Goal: Information Seeking & Learning: Learn about a topic

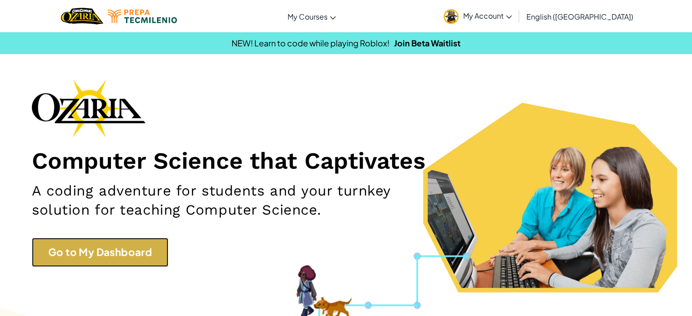
click at [102, 256] on link "Go to My Dashboard" at bounding box center [100, 252] width 137 height 29
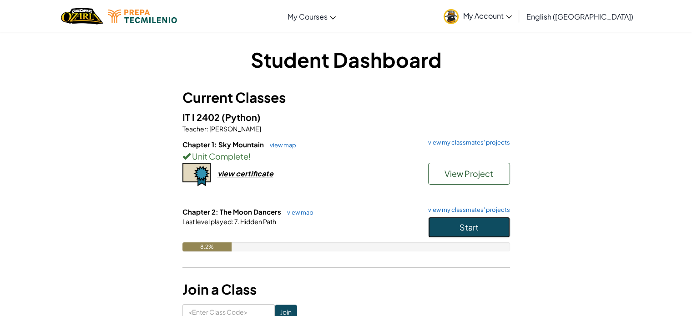
click at [452, 231] on button "Start" at bounding box center [469, 227] width 82 height 21
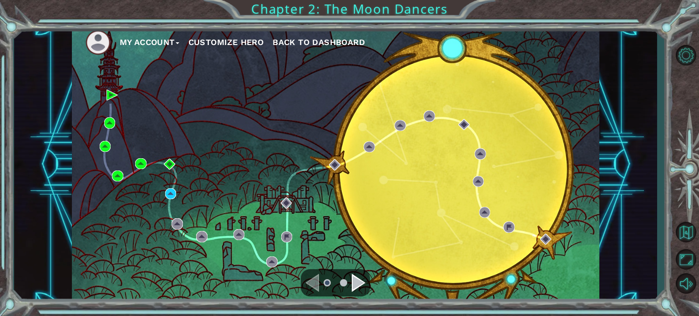
click at [360, 289] on div "Navigate to the next page" at bounding box center [359, 283] width 14 height 18
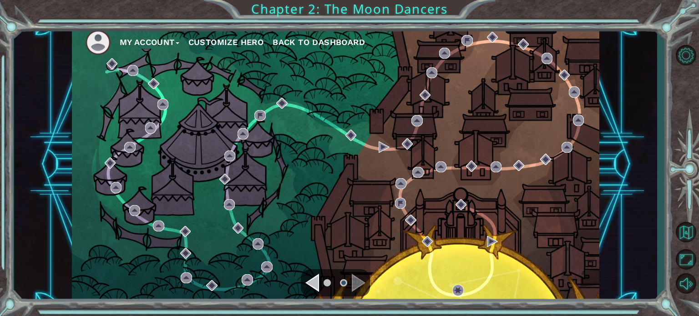
click at [324, 284] on ul at bounding box center [335, 283] width 33 height 18
click at [318, 284] on div "Navigate to the previous page" at bounding box center [312, 283] width 14 height 18
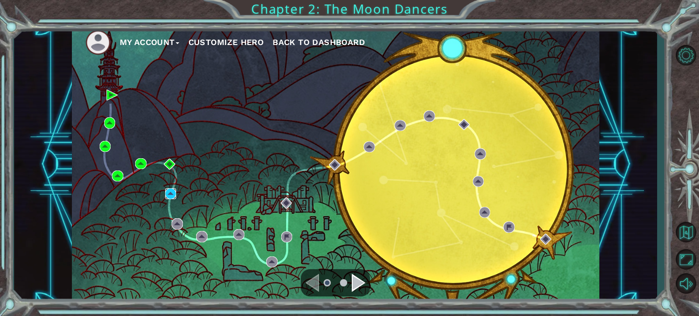
click at [170, 191] on img at bounding box center [170, 193] width 11 height 11
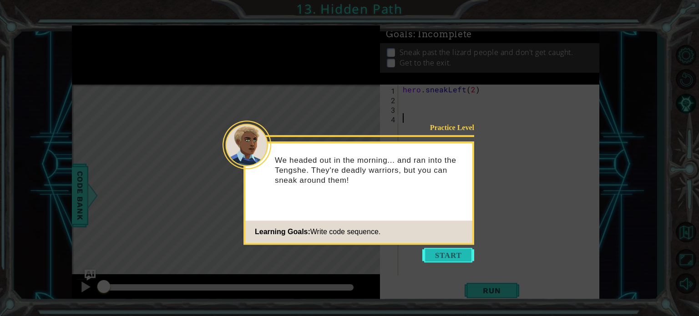
click at [430, 251] on button "Start" at bounding box center [448, 255] width 52 height 15
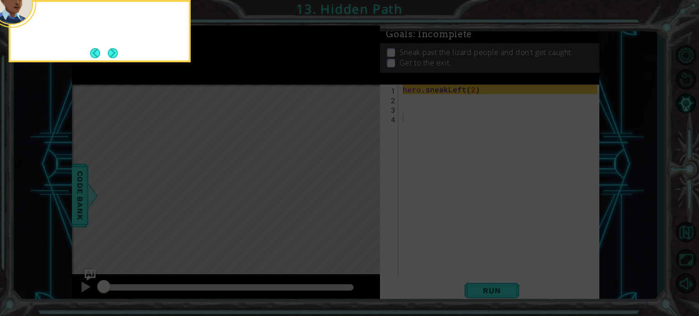
click at [430, 251] on icon at bounding box center [349, 158] width 699 height 316
click at [442, 219] on icon at bounding box center [349, 158] width 699 height 316
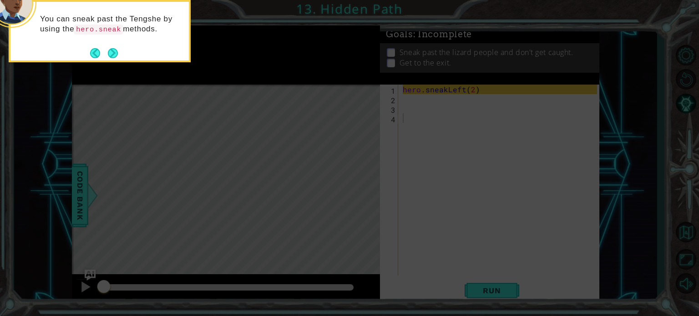
click at [122, 53] on div "You can sneak past the [PERSON_NAME] by using the hero.sneak methods." at bounding box center [100, 31] width 182 height 62
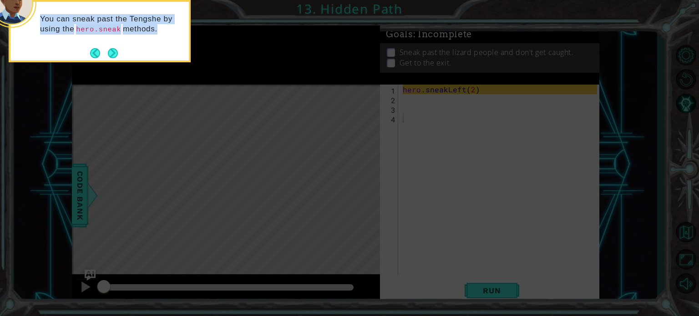
click at [122, 53] on div "You can sneak past the [PERSON_NAME] by using the hero.sneak methods." at bounding box center [100, 31] width 182 height 62
drag, startPoint x: 122, startPoint y: 53, endPoint x: 115, endPoint y: 55, distance: 7.4
click at [115, 55] on div "You can sneak past the [PERSON_NAME] by using the hero.sneak methods." at bounding box center [100, 31] width 182 height 62
click at [115, 55] on button "Next" at bounding box center [112, 53] width 17 height 17
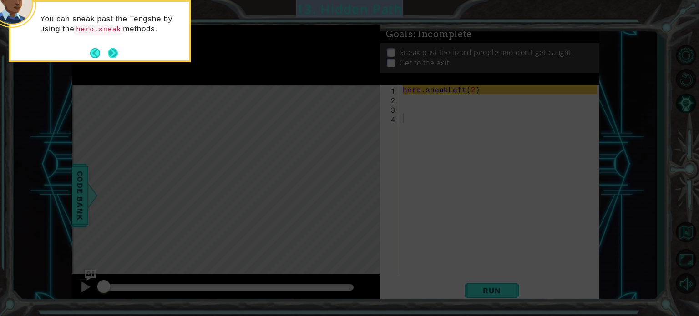
click at [115, 55] on icon at bounding box center [349, 158] width 699 height 316
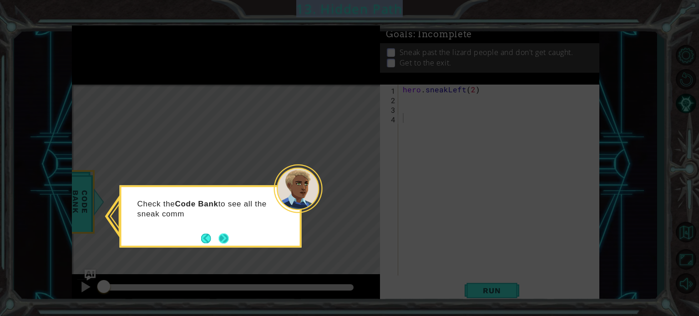
click at [220, 238] on button "Next" at bounding box center [224, 239] width 12 height 12
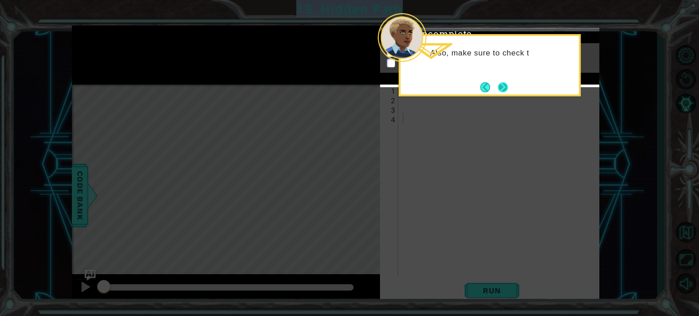
click at [498, 84] on button "Next" at bounding box center [503, 87] width 10 height 10
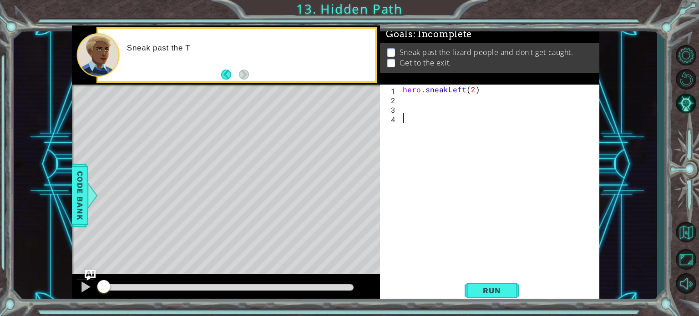
click at [433, 102] on div "hero . sneakLeft ( 2 )" at bounding box center [501, 190] width 201 height 210
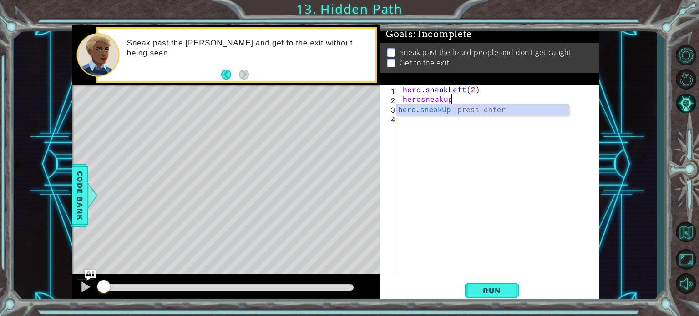
scroll to position [0, 2]
type textarea "hero.sneakUp(2)"
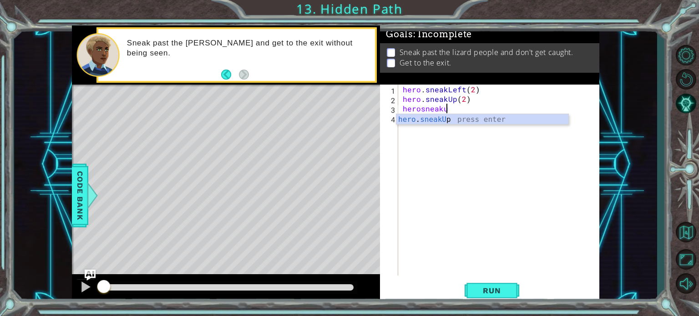
scroll to position [0, 2]
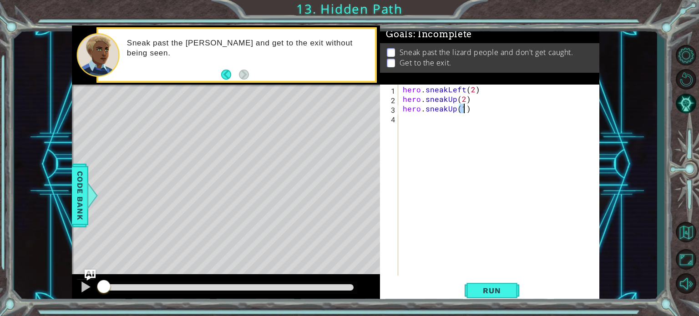
type textarea "hero.sneakUp(2)"
type textarea "hero.sneakRight(2)"
click at [484, 292] on span "Run" at bounding box center [492, 290] width 36 height 9
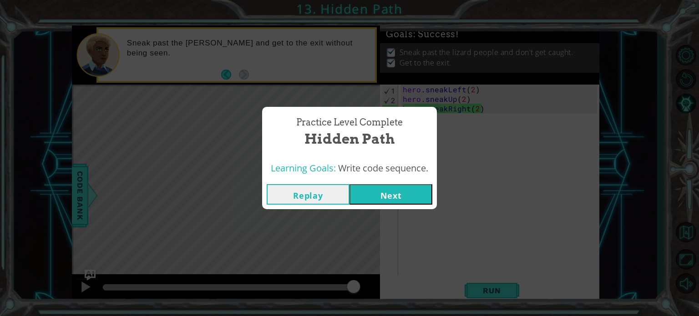
click at [393, 203] on button "Next" at bounding box center [391, 194] width 83 height 20
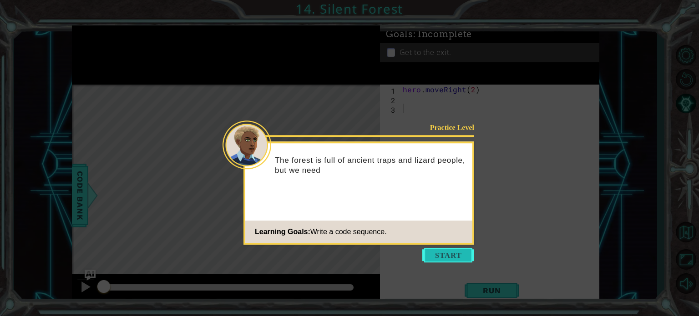
click at [464, 257] on button "Start" at bounding box center [448, 255] width 52 height 15
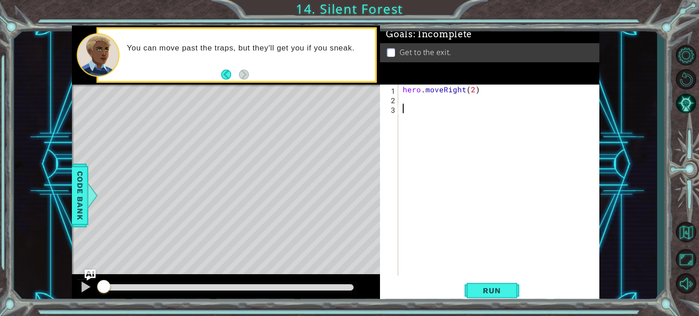
click at [464, 257] on div "hero . moveRight ( 2 )" at bounding box center [501, 190] width 201 height 210
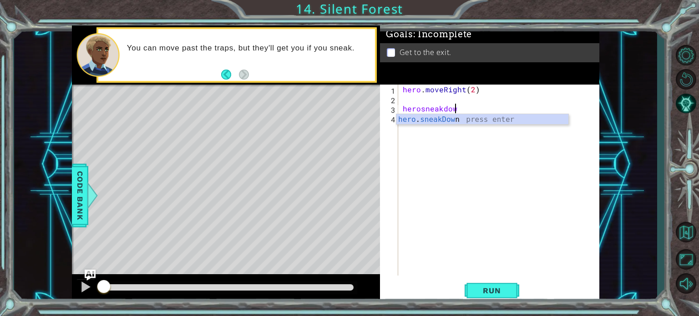
scroll to position [0, 3]
type textarea "hero.sneakDown(1)"
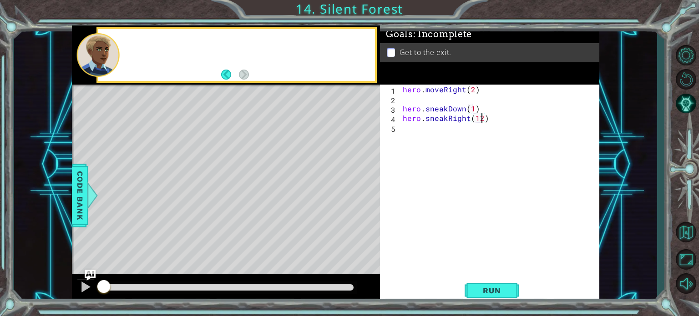
scroll to position [0, 5]
type textarea "hero.sneakRight(2)"
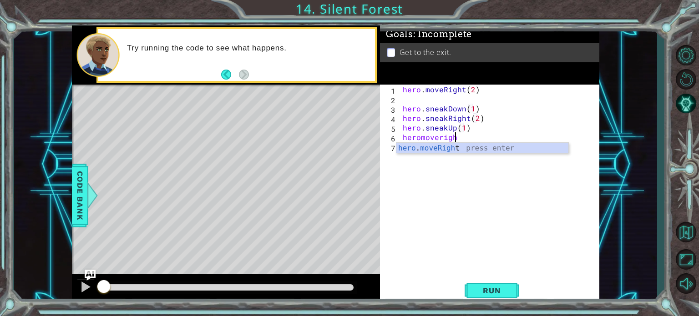
scroll to position [0, 3]
type textarea "hero.moveRight(1)"
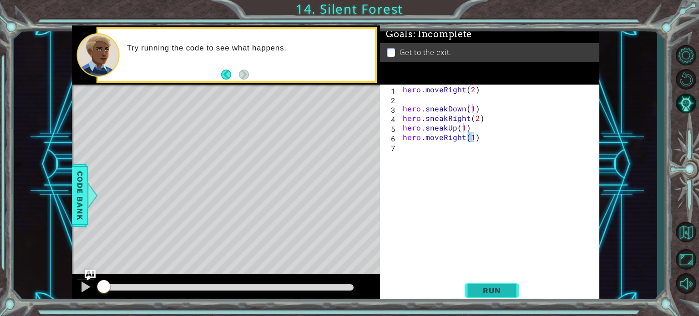
click at [505, 286] on span "Run" at bounding box center [492, 290] width 36 height 9
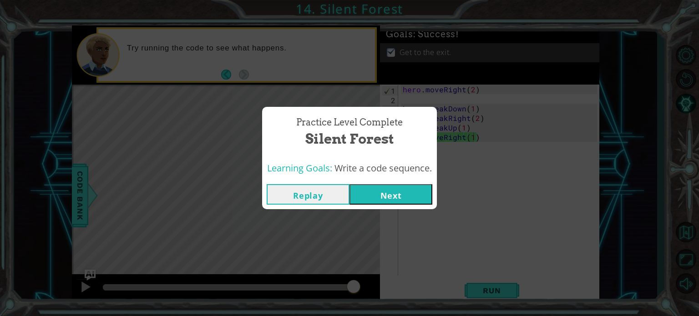
click at [414, 190] on button "Next" at bounding box center [391, 194] width 83 height 20
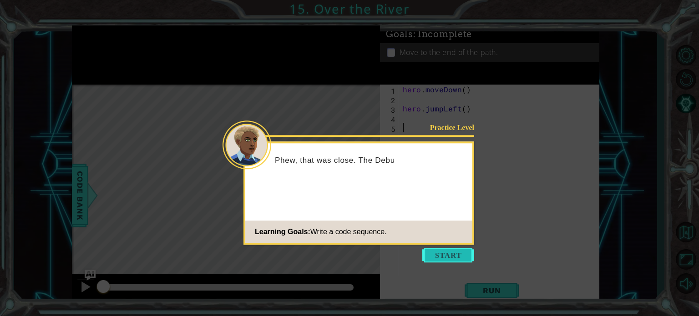
click at [450, 253] on button "Start" at bounding box center [448, 255] width 52 height 15
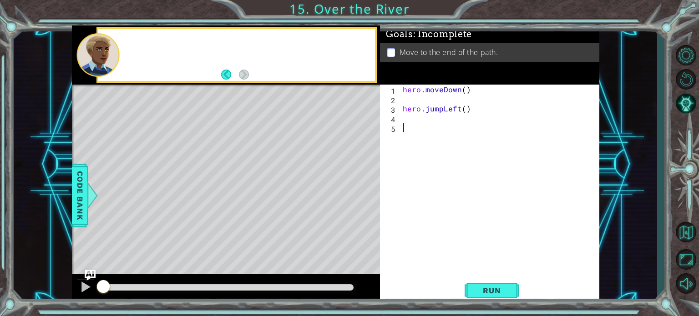
click at [450, 253] on div "hero . moveDown ( ) hero . jumpLeft ( )" at bounding box center [501, 190] width 201 height 210
click at [422, 117] on div "hero . moveDown ( ) hero . jumpLeft ( )" at bounding box center [501, 190] width 201 height 210
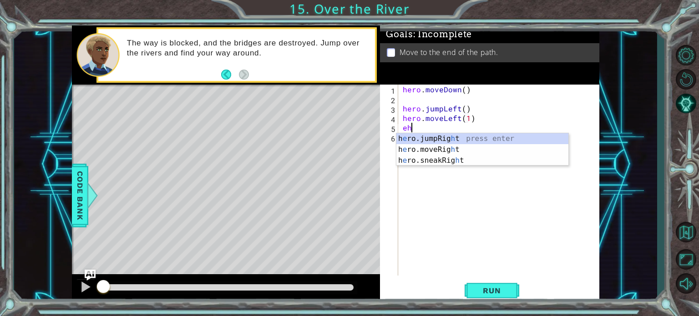
type textarea "e"
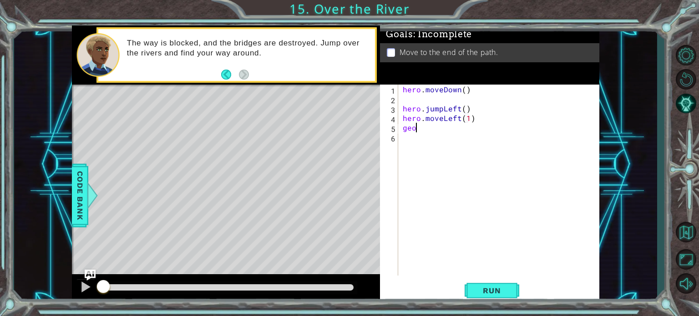
type textarea "g"
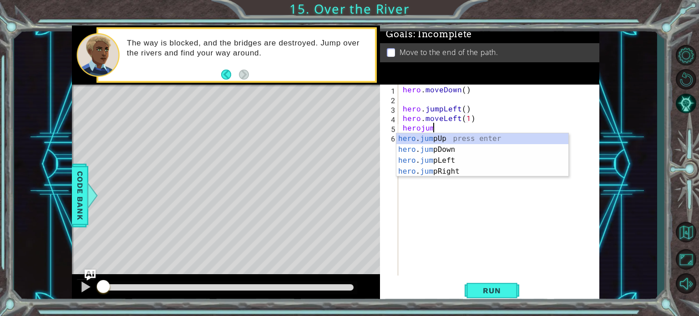
scroll to position [0, 1]
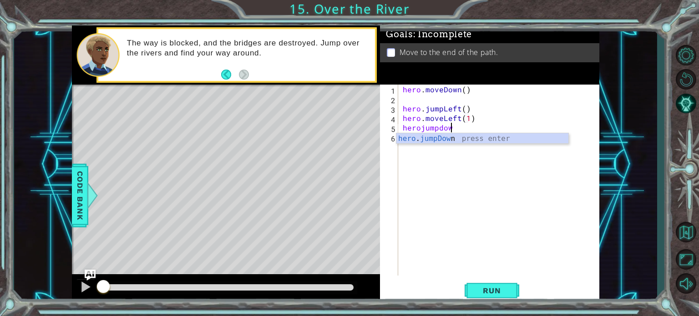
type textarea "herojumpdown"
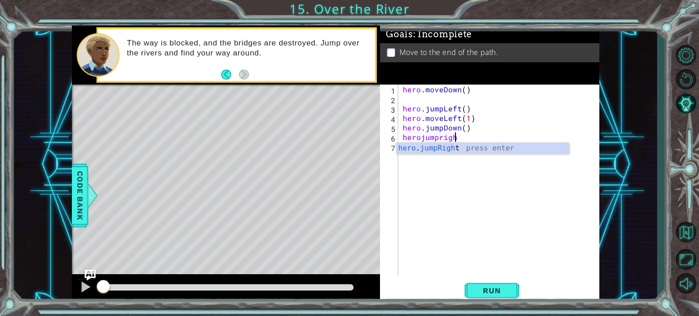
scroll to position [0, 3]
type textarea "herojumpright"
type textarea "herojumprigh"
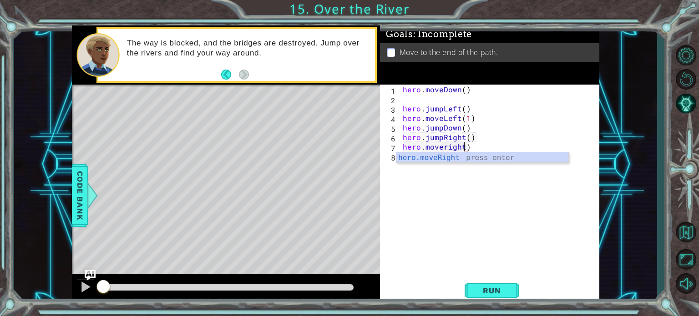
scroll to position [0, 4]
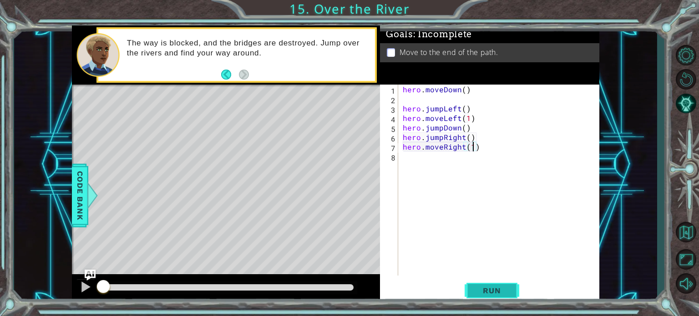
type textarea "hero.moveRight(1)"
click at [481, 290] on span "Run" at bounding box center [492, 290] width 36 height 9
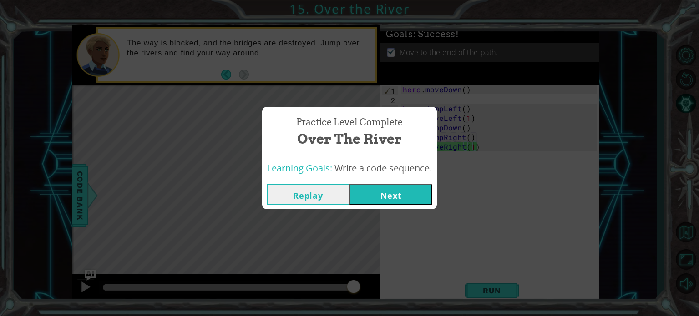
click at [404, 194] on button "Next" at bounding box center [391, 194] width 83 height 20
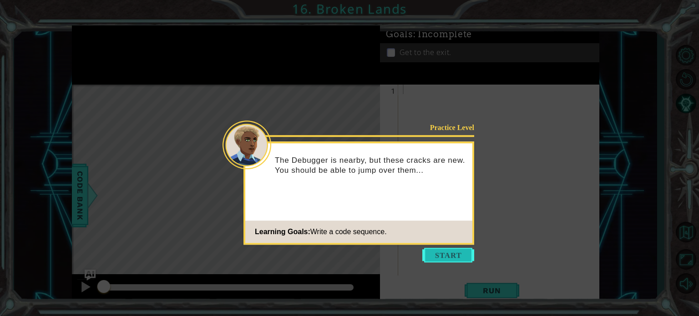
click at [428, 254] on button "Start" at bounding box center [448, 255] width 52 height 15
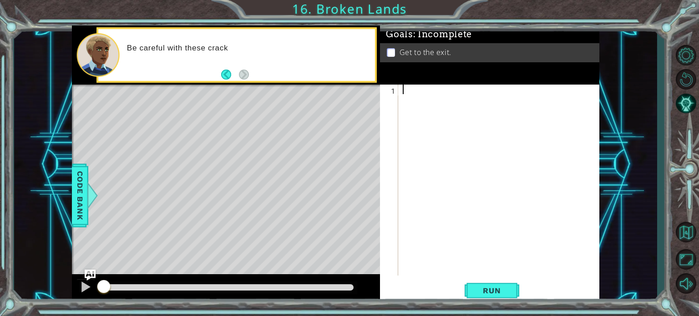
click at [431, 118] on div at bounding box center [501, 190] width 201 height 210
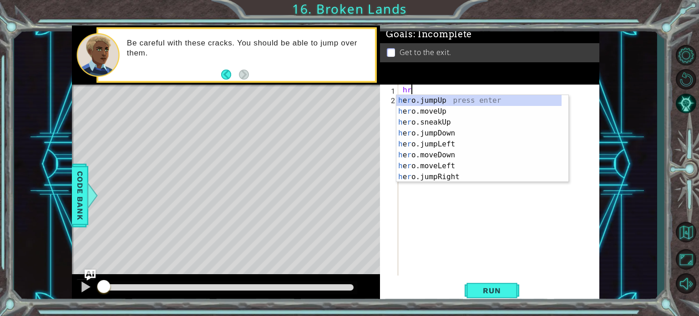
type textarea "h"
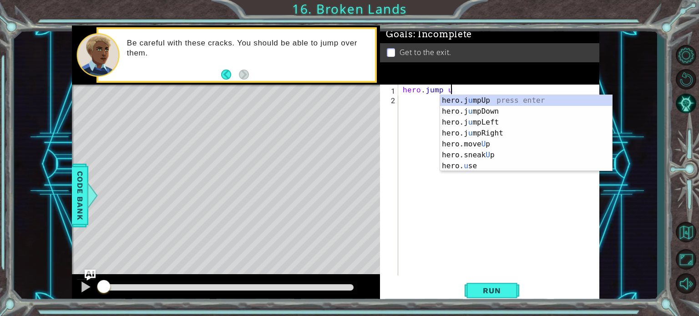
scroll to position [0, 2]
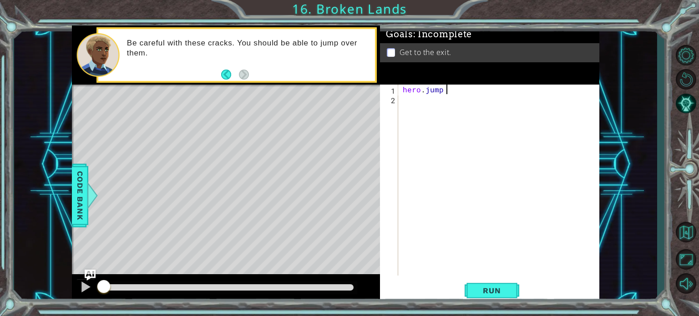
type textarea "hero.jump"
type textarea "hero.moveUp(2)"
type textarea "hero.moveRight(1)"
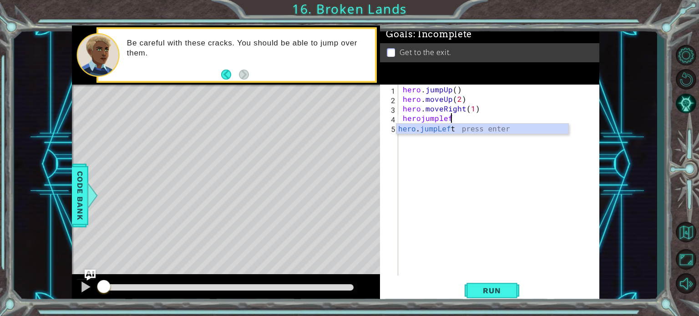
scroll to position [0, 2]
type textarea "herojumpright"
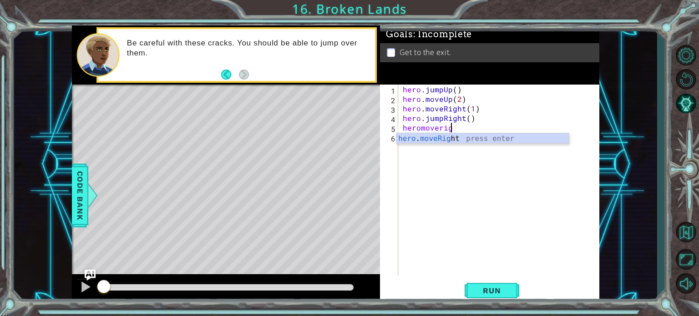
scroll to position [0, 3]
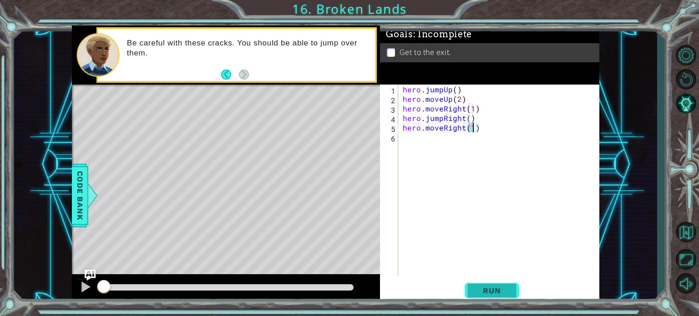
type textarea "hero.moveRight(1)"
click at [480, 290] on span "Run" at bounding box center [492, 290] width 36 height 9
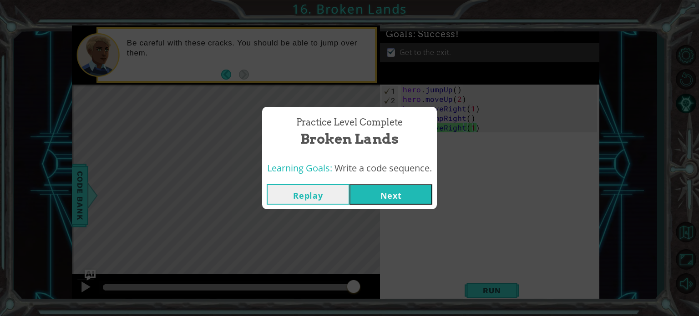
click at [397, 197] on button "Next" at bounding box center [391, 194] width 83 height 20
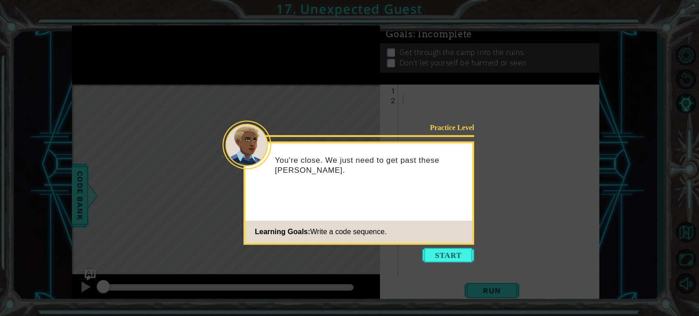
click at [450, 247] on icon at bounding box center [349, 158] width 699 height 316
click at [440, 249] on button "Start" at bounding box center [448, 255] width 52 height 15
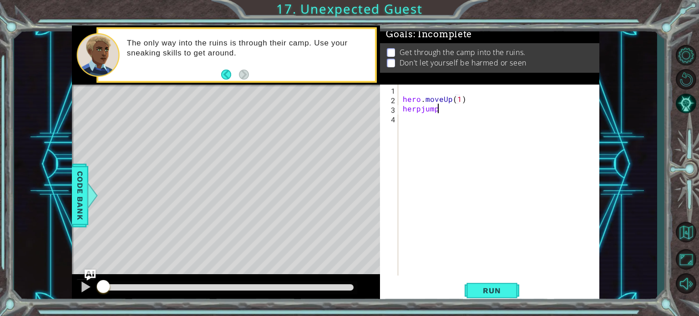
scroll to position [0, 5]
type textarea "hero.moveUp(1)herpjumpright"
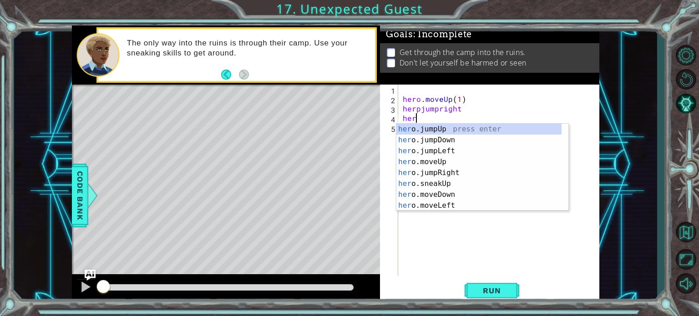
scroll to position [0, 0]
type textarea "h"
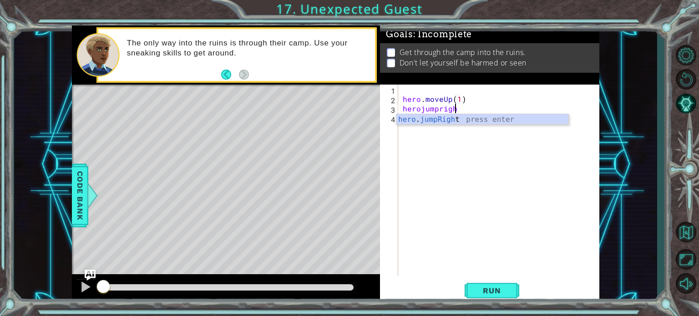
type textarea "herojumpright"
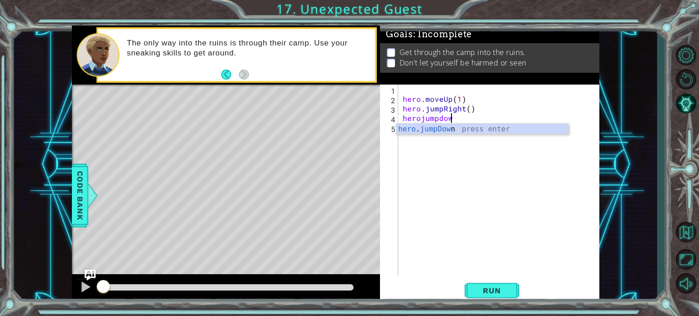
scroll to position [0, 2]
type textarea "herojumpdown"
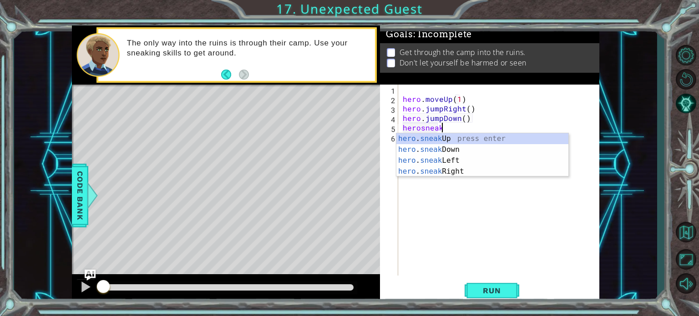
scroll to position [0, 2]
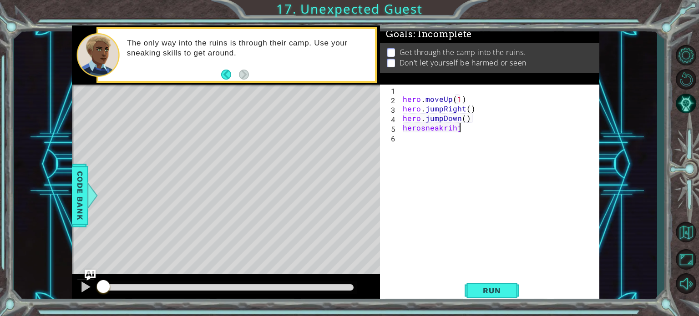
type textarea "herosneakrihjt"
type textarea "hero.sneakRight()"
type textarea "hero.sneakDown(1)herosmealright2"
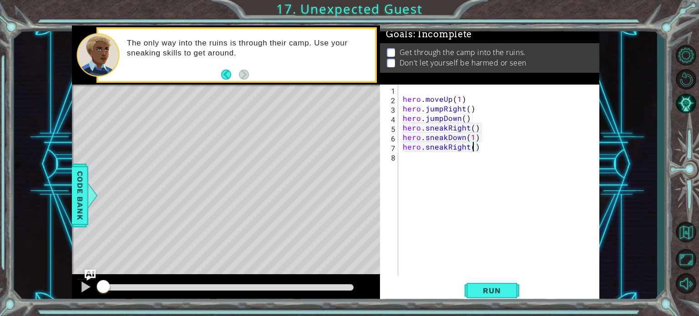
scroll to position [0, 4]
type textarea "hero.sneakRight(2)"
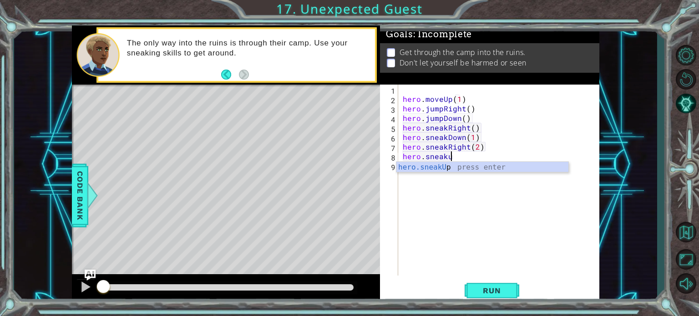
scroll to position [0, 2]
click at [464, 170] on div "hero.sneakUp press enter" at bounding box center [482, 178] width 172 height 33
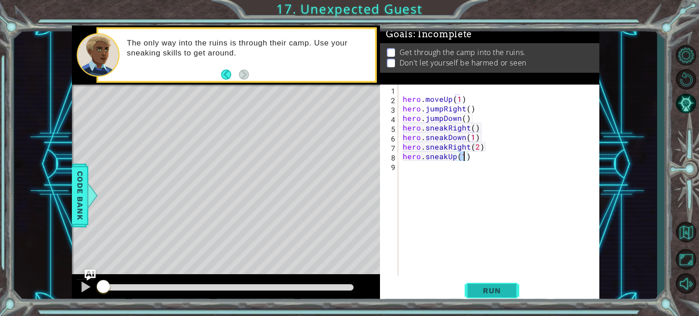
type textarea "hero.sneakUp(1)"
click at [486, 291] on span "Run" at bounding box center [492, 290] width 36 height 9
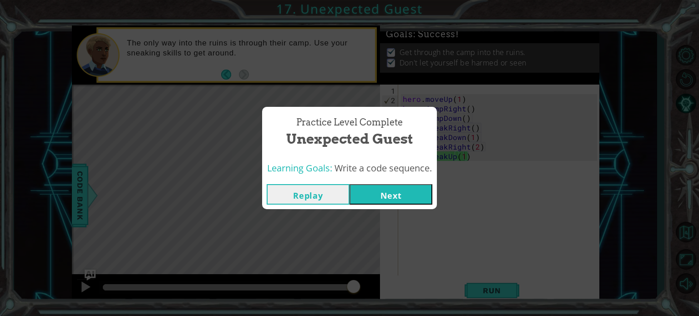
click at [367, 187] on button "Next" at bounding box center [391, 194] width 83 height 20
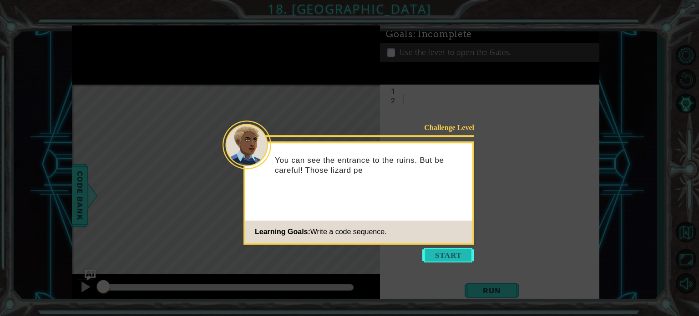
click at [457, 252] on button "Start" at bounding box center [448, 255] width 52 height 15
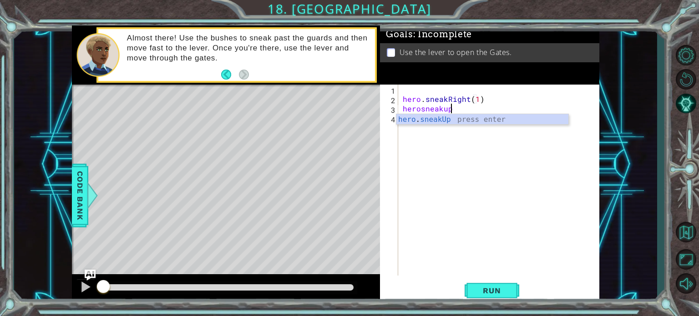
scroll to position [0, 4]
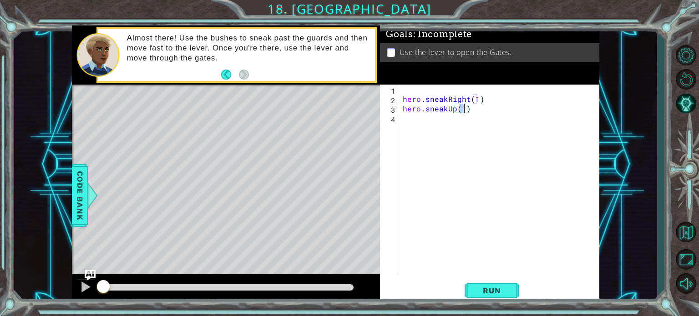
type textarea "hero.sneakUp(2)"
type textarea "hero.moveRight(2)"
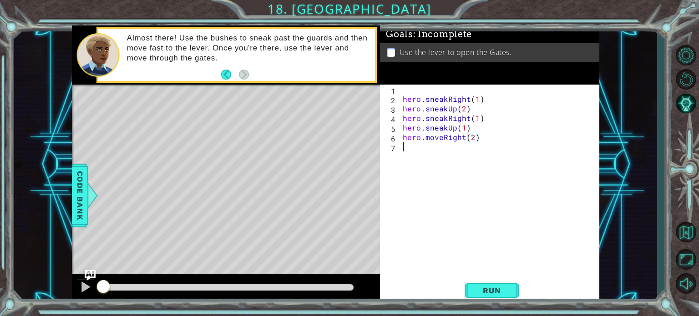
scroll to position [0, 0]
type textarea "j"
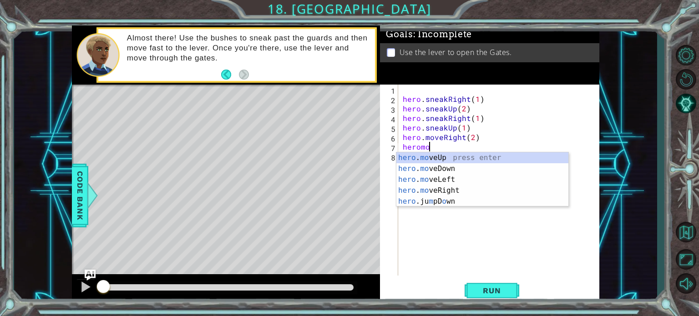
type textarea "heromov"
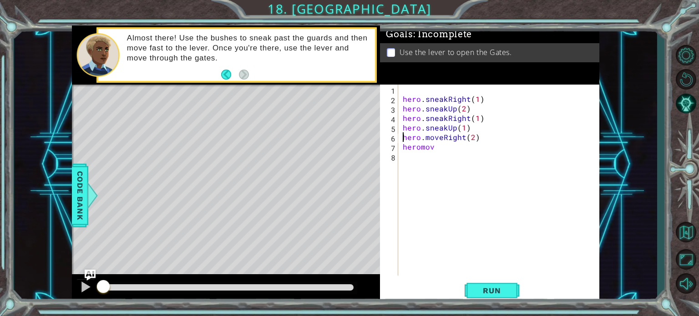
type textarea "heromov"
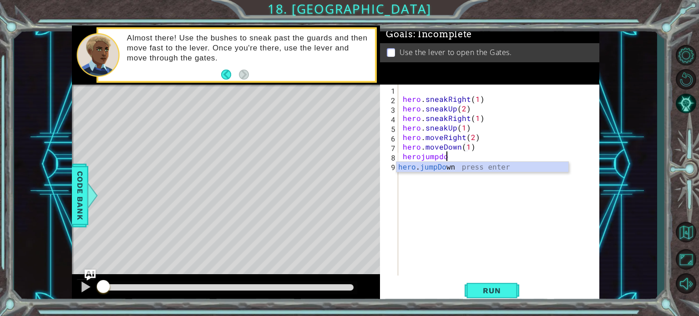
scroll to position [0, 7]
type textarea "hero.moveDown(1)herojumpdown"
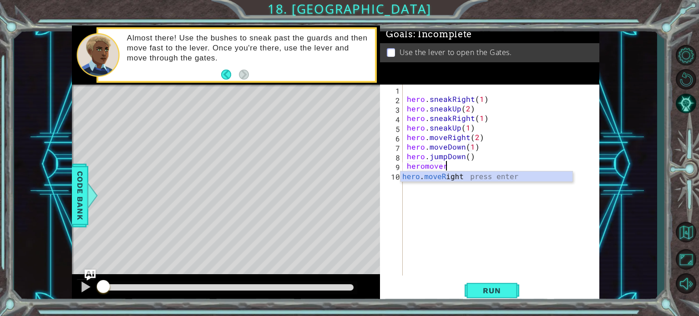
scroll to position [0, 2]
type textarea "hero.moveRight(2)"
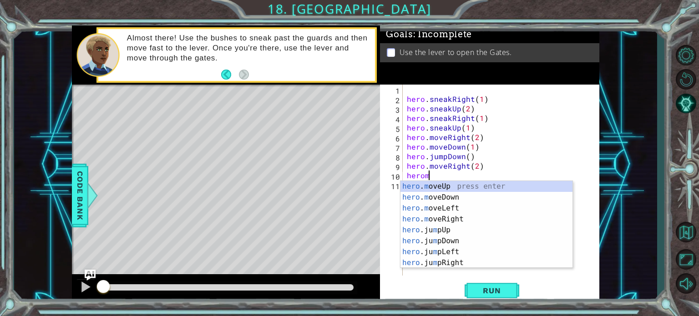
scroll to position [0, 0]
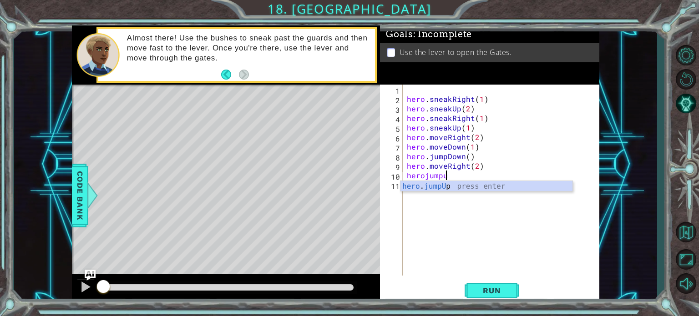
type textarea "herojumpup"
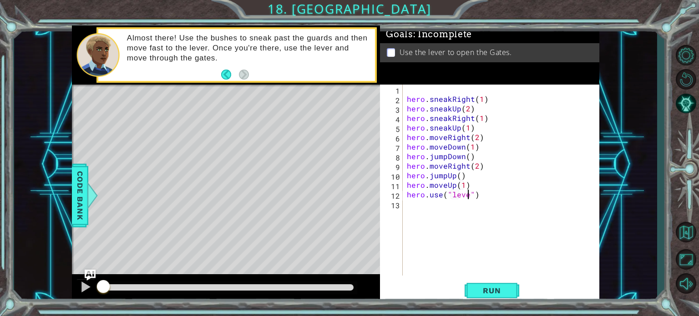
scroll to position [0, 4]
click at [492, 282] on button "Run" at bounding box center [492, 291] width 55 height 22
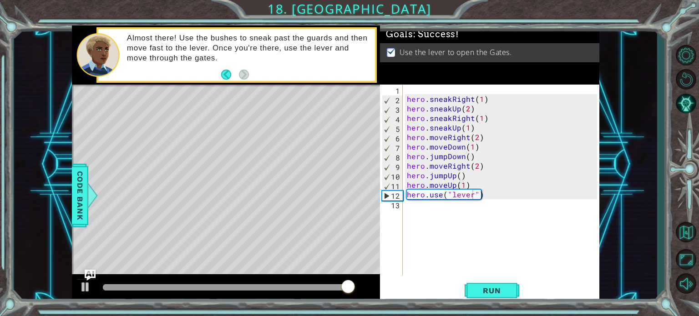
click at [198, 291] on div at bounding box center [228, 288] width 258 height 13
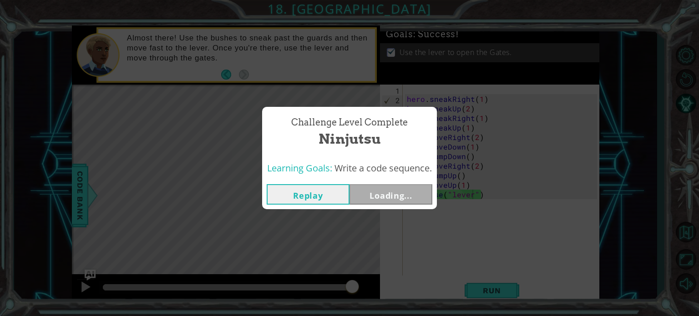
click at [199, 291] on body "1 ההההההההההההההההההההההההההההההההההההההההההההההההההההההההההההההההההההההההההההה…" at bounding box center [349, 158] width 699 height 316
click at [315, 196] on button "Replay" at bounding box center [308, 194] width 83 height 20
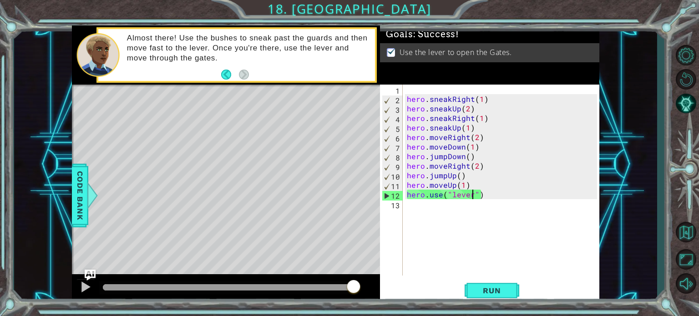
click at [177, 285] on div at bounding box center [228, 287] width 251 height 6
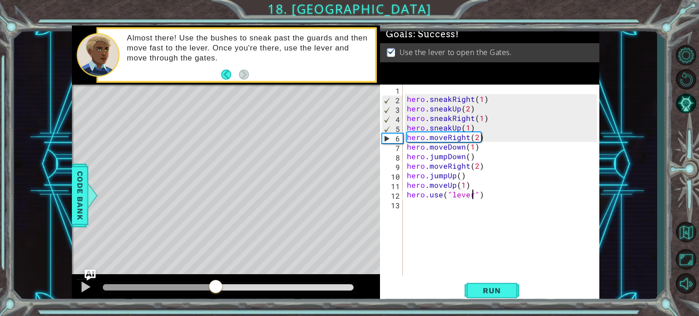
click at [216, 286] on div at bounding box center [228, 287] width 251 height 6
type textarea "hero.use("lever ")"
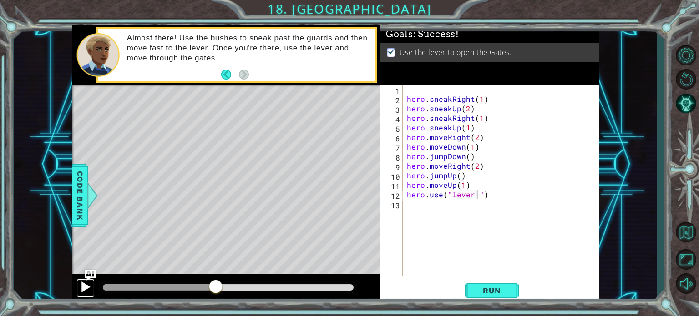
click at [81, 283] on div at bounding box center [86, 287] width 12 height 12
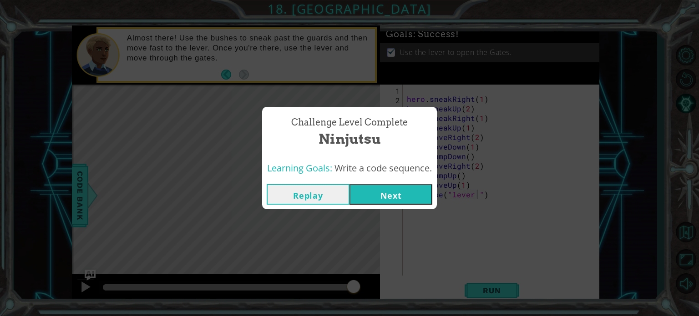
click at [472, 253] on div "Challenge Level Complete Ninjutsu Learning Goals: Write a code sequence. Replay…" at bounding box center [349, 158] width 699 height 316
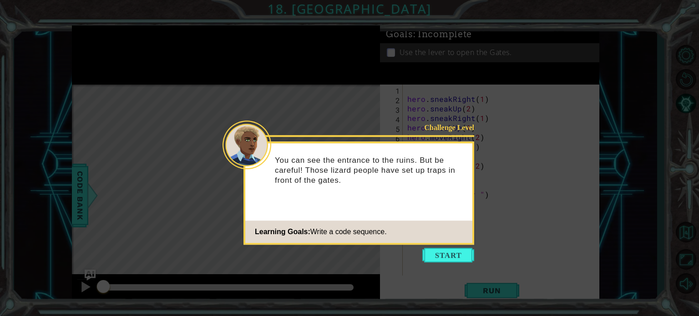
click at [439, 249] on button "Start" at bounding box center [448, 255] width 52 height 15
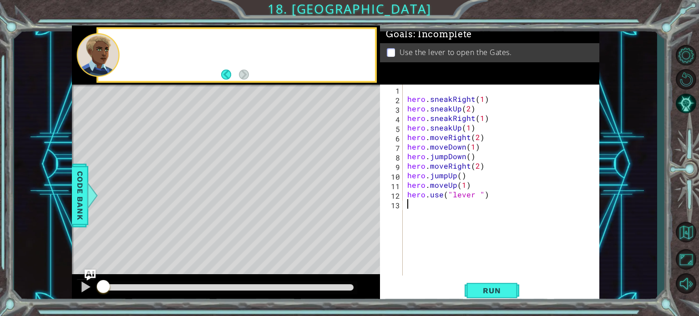
click at [439, 251] on div "hero . sneakRight ( 1 ) hero . sneakUp ( 2 ) hero . sneakRight ( 1 ) hero . sne…" at bounding box center [503, 190] width 196 height 210
